Goal: Transaction & Acquisition: Obtain resource

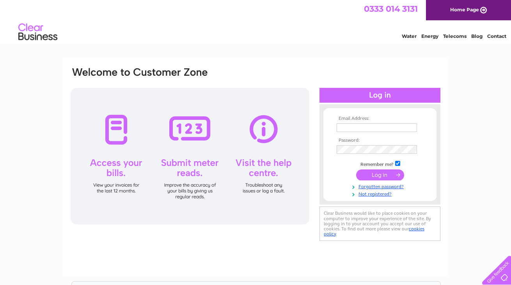
type input "donna@calmcool.co.uk"
click at [375, 173] on input "submit" at bounding box center [380, 174] width 48 height 11
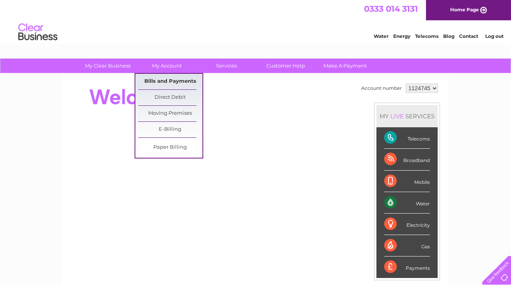
click at [167, 80] on link "Bills and Payments" at bounding box center [170, 82] width 64 height 16
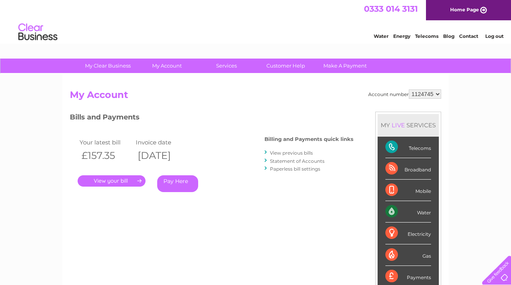
click at [300, 151] on link "View previous bills" at bounding box center [291, 153] width 43 height 6
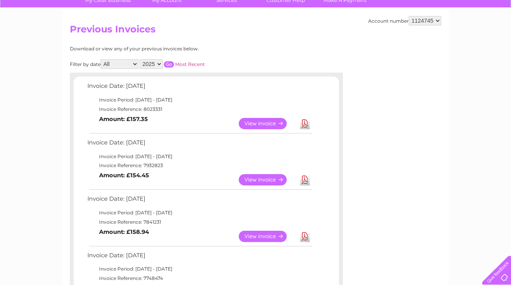
scroll to position [66, 0]
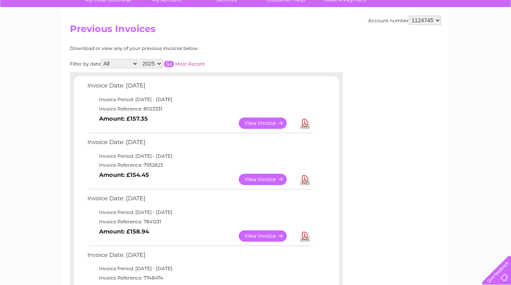
click at [259, 178] on link "View" at bounding box center [267, 179] width 57 height 11
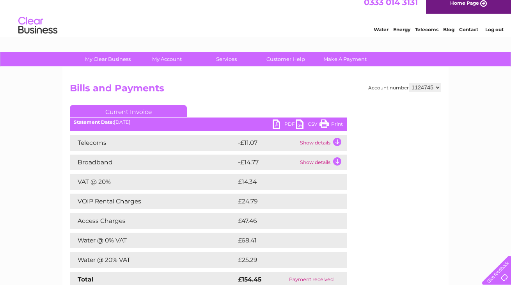
scroll to position [1, 0]
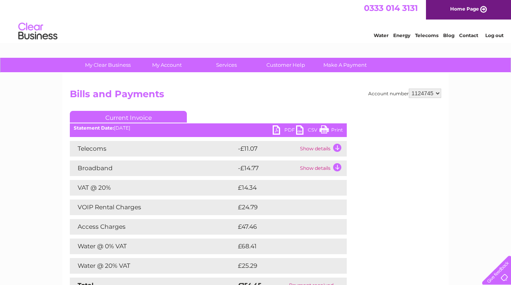
click at [278, 128] on link "PDF" at bounding box center [284, 130] width 23 height 11
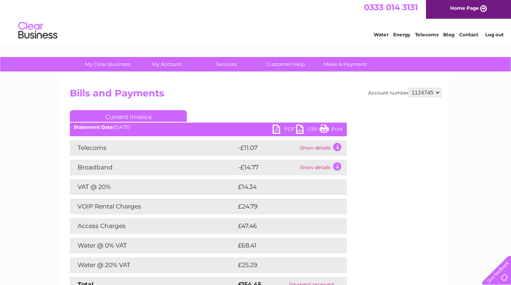
scroll to position [0, 0]
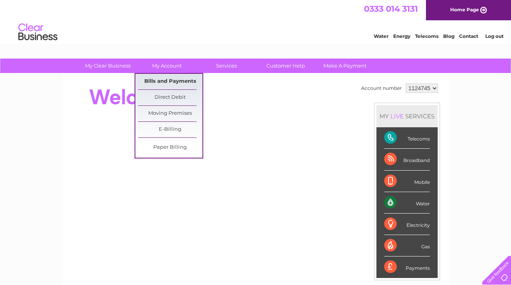
click at [168, 79] on link "Bills and Payments" at bounding box center [170, 82] width 64 height 16
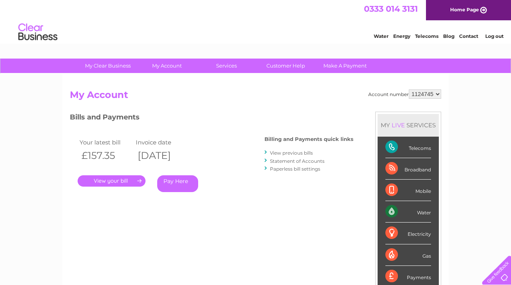
click at [279, 152] on link "View previous bills" at bounding box center [291, 153] width 43 height 6
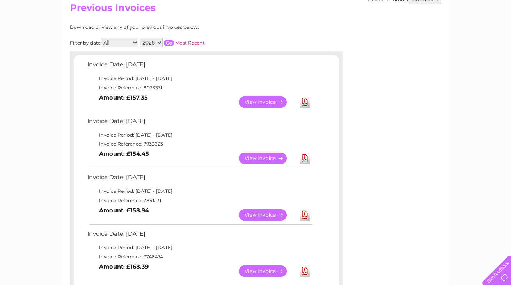
scroll to position [96, 0]
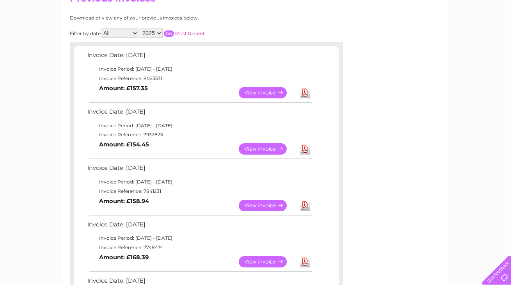
click at [256, 205] on link "View" at bounding box center [267, 205] width 57 height 11
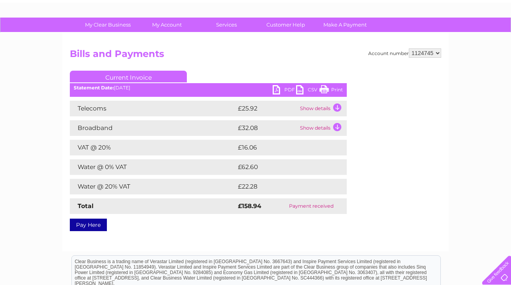
scroll to position [39, 0]
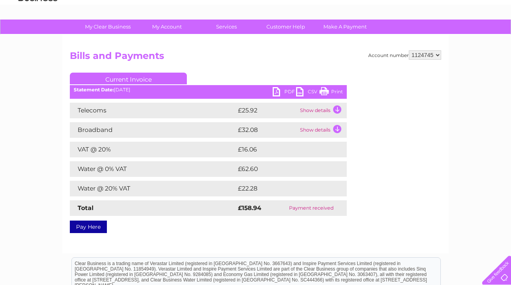
click at [280, 89] on link "PDF" at bounding box center [284, 92] width 23 height 11
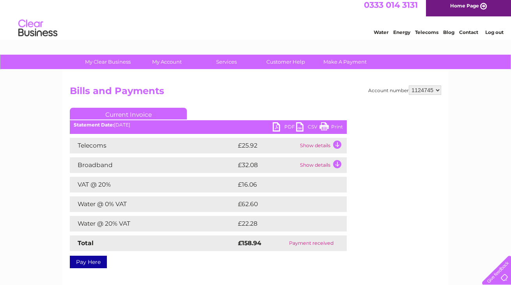
scroll to position [5, 0]
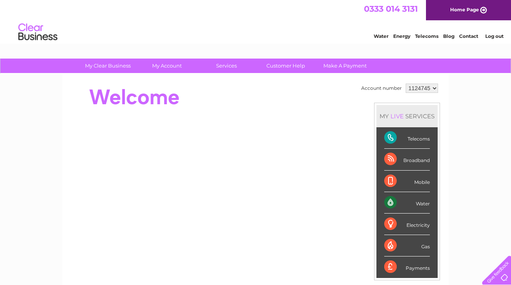
scroll to position [2, 0]
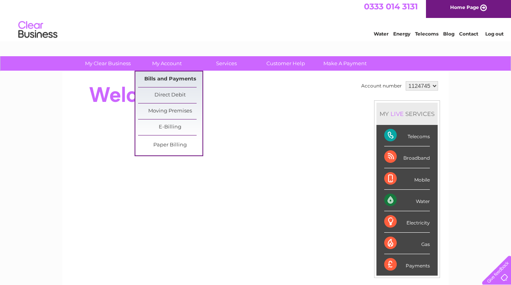
click at [178, 75] on link "Bills and Payments" at bounding box center [170, 79] width 64 height 16
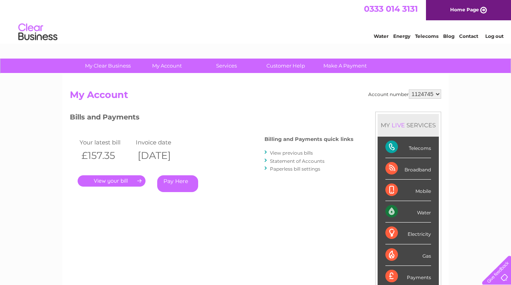
click at [277, 152] on link "View previous bills" at bounding box center [291, 153] width 43 height 6
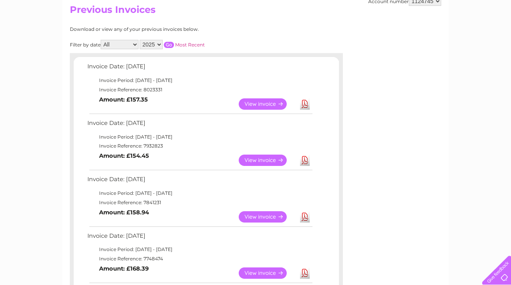
scroll to position [103, 0]
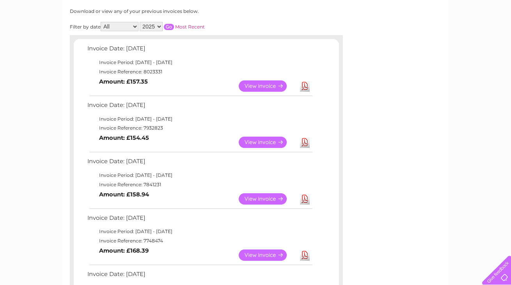
click at [253, 196] on link "View" at bounding box center [267, 198] width 57 height 11
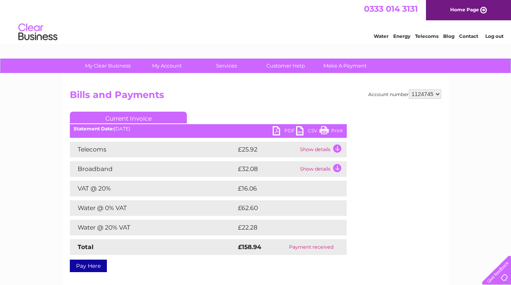
click at [280, 129] on link "PDF" at bounding box center [284, 131] width 23 height 11
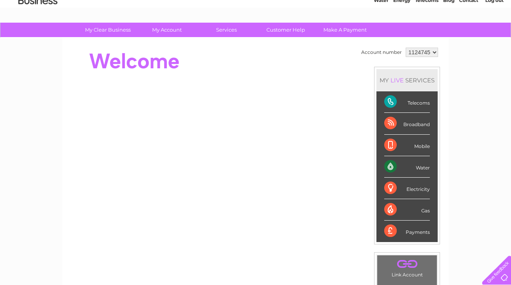
scroll to position [38, 0]
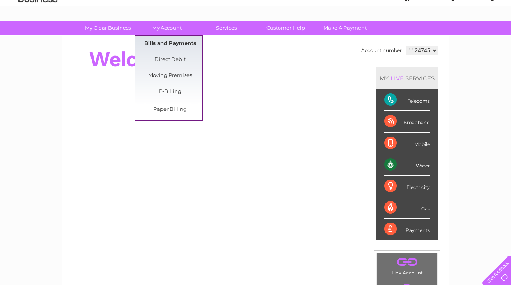
click at [166, 40] on link "Bills and Payments" at bounding box center [170, 44] width 64 height 16
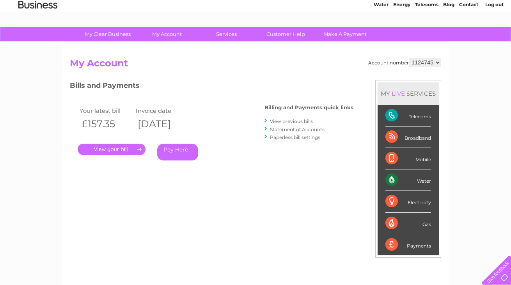
scroll to position [35, 0]
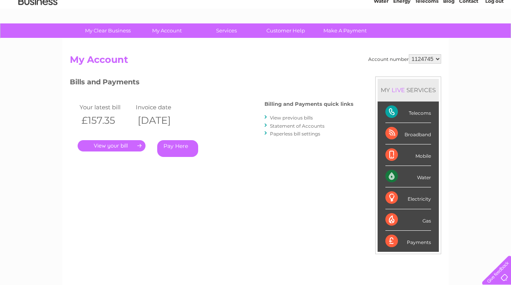
click at [113, 143] on link "." at bounding box center [112, 145] width 68 height 11
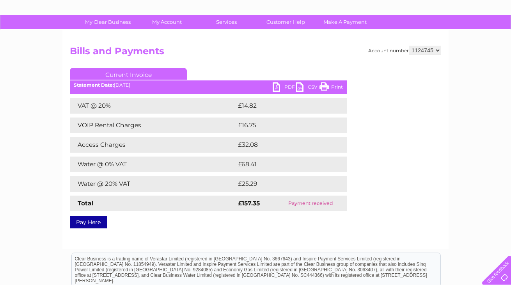
scroll to position [46, 0]
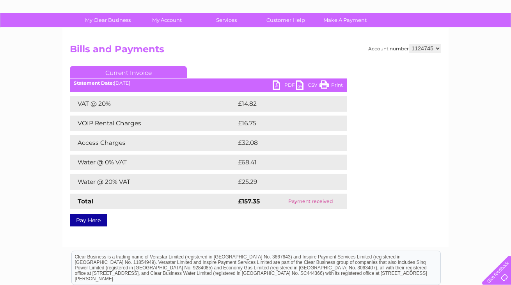
click at [284, 83] on link "PDF" at bounding box center [284, 85] width 23 height 11
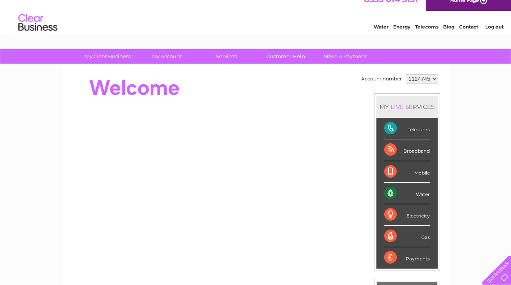
scroll to position [9, 0]
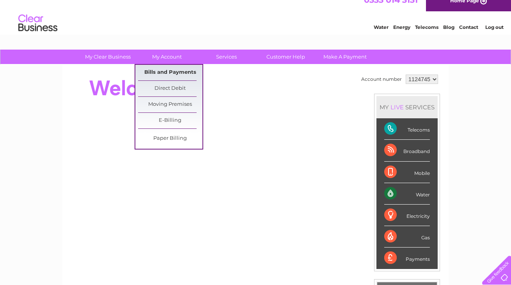
click at [171, 71] on link "Bills and Payments" at bounding box center [170, 73] width 64 height 16
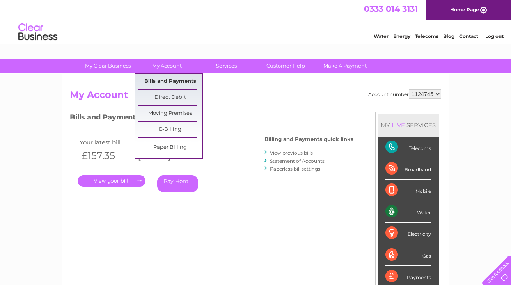
click at [160, 78] on link "Bills and Payments" at bounding box center [170, 82] width 64 height 16
click at [185, 81] on link "Bills and Payments" at bounding box center [170, 82] width 64 height 16
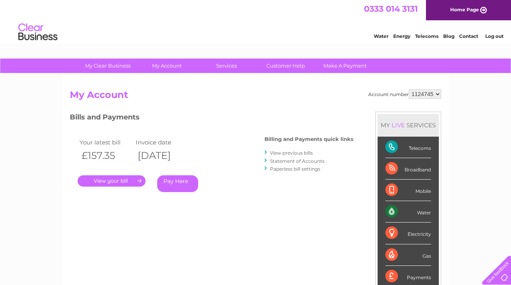
click at [290, 151] on link "View previous bills" at bounding box center [291, 153] width 43 height 6
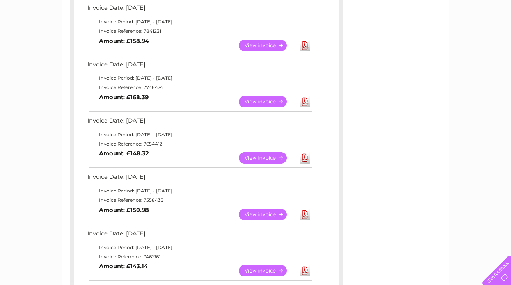
scroll to position [257, 0]
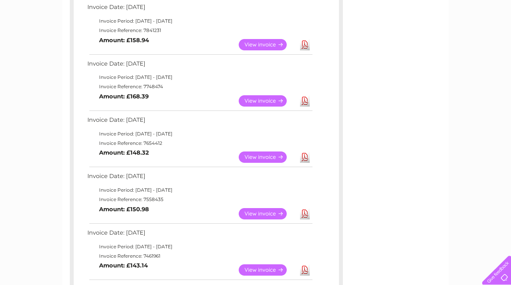
click at [260, 156] on link "View" at bounding box center [267, 156] width 57 height 11
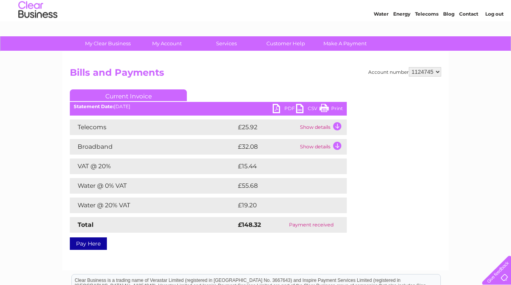
scroll to position [26, 0]
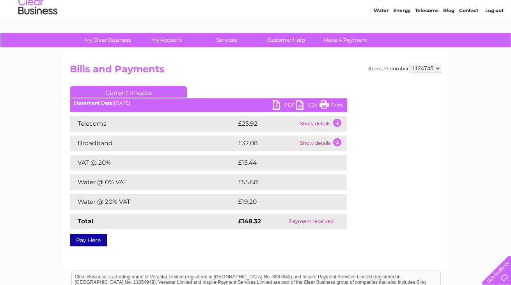
click at [284, 103] on link "PDF" at bounding box center [284, 105] width 23 height 11
click at [287, 104] on link "PDF" at bounding box center [284, 105] width 23 height 11
click at [280, 103] on link "PDF" at bounding box center [284, 105] width 23 height 11
click at [264, 110] on div "PDF CSV Print Statement Date: 09/04/2025" at bounding box center [208, 106] width 277 height 12
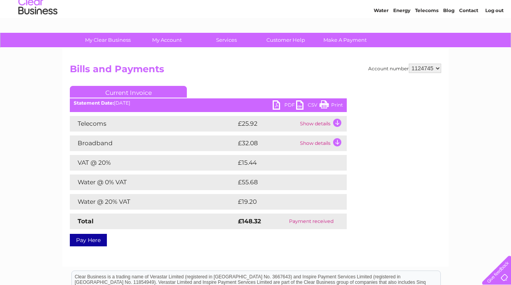
click at [275, 102] on link "PDF" at bounding box center [284, 105] width 23 height 11
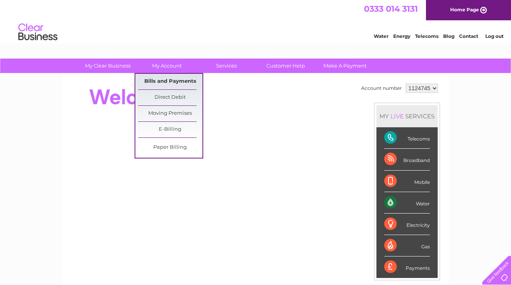
click at [163, 79] on link "Bills and Payments" at bounding box center [170, 82] width 64 height 16
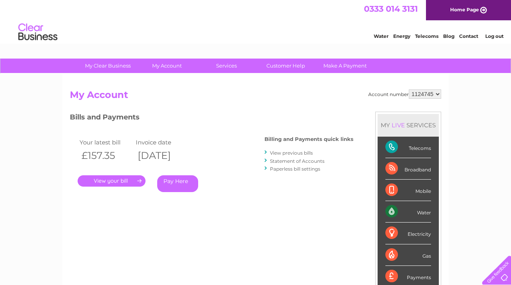
click at [280, 151] on link "View previous bills" at bounding box center [291, 153] width 43 height 6
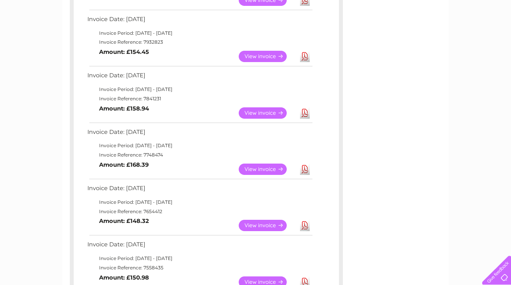
scroll to position [188, 0]
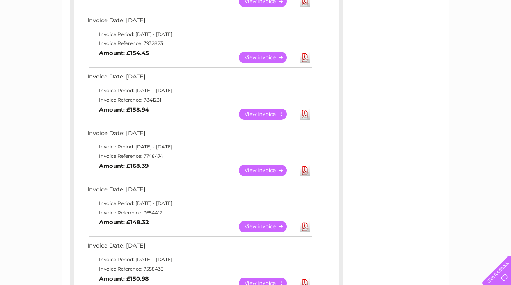
click at [257, 168] on link "View" at bounding box center [267, 170] width 57 height 11
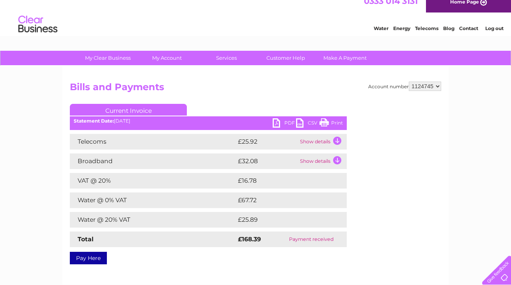
scroll to position [9, 0]
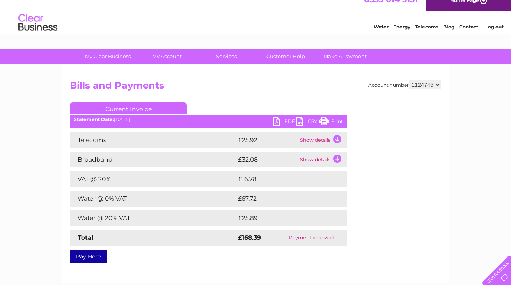
click at [282, 118] on link "PDF" at bounding box center [284, 122] width 23 height 11
click at [281, 120] on link "PDF" at bounding box center [284, 122] width 23 height 11
click at [283, 120] on link "PDF" at bounding box center [284, 122] width 23 height 11
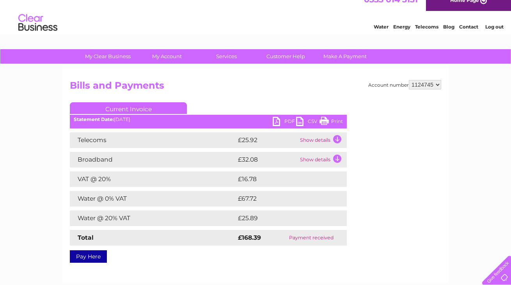
scroll to position [10, 0]
